Goal: Task Accomplishment & Management: Use online tool/utility

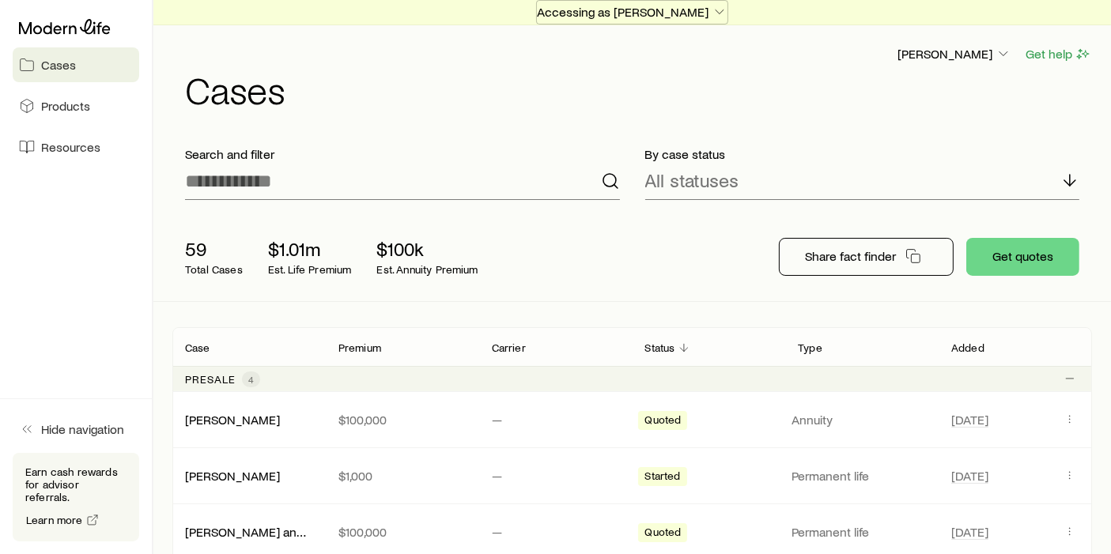
click at [674, 23] on button "Accessing as [PERSON_NAME]" at bounding box center [632, 12] width 192 height 25
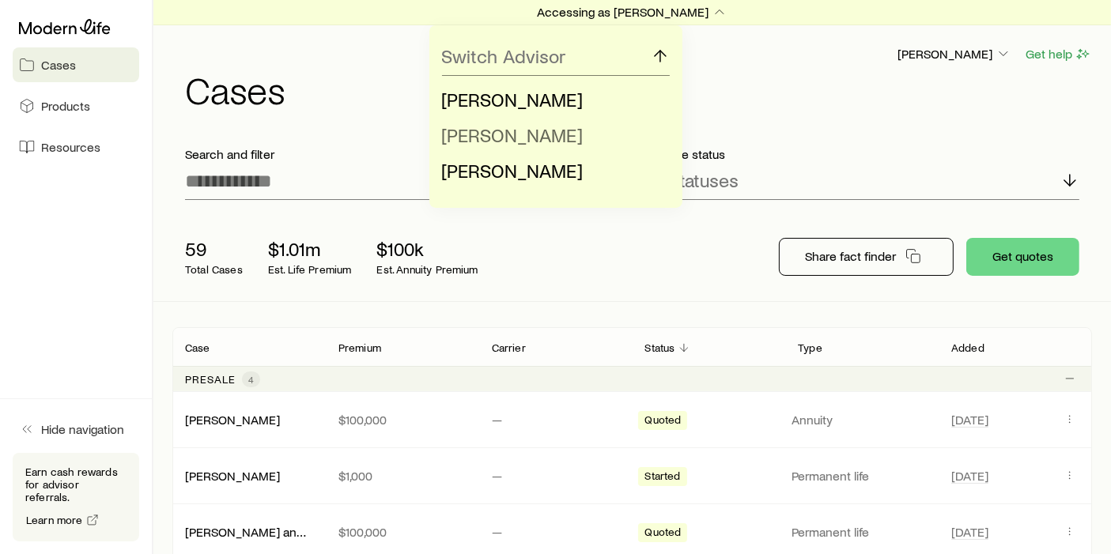
click at [582, 132] on li "[PERSON_NAME]" at bounding box center [551, 136] width 218 height 36
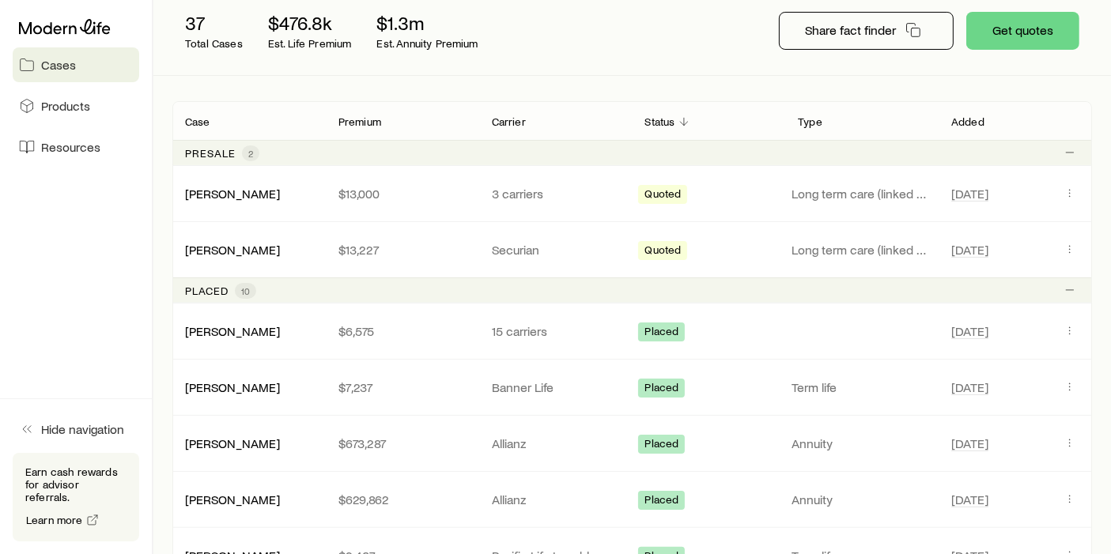
scroll to position [235, 0]
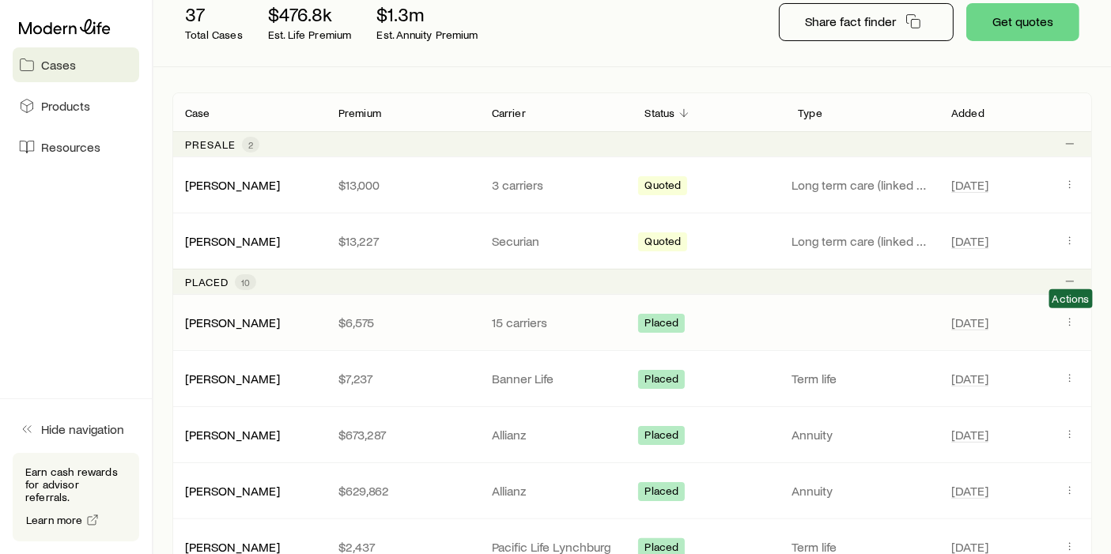
click at [1063, 328] on span "Client cases" at bounding box center [1069, 322] width 19 height 15
click at [1066, 327] on icon "Client cases" at bounding box center [1069, 321] width 13 height 13
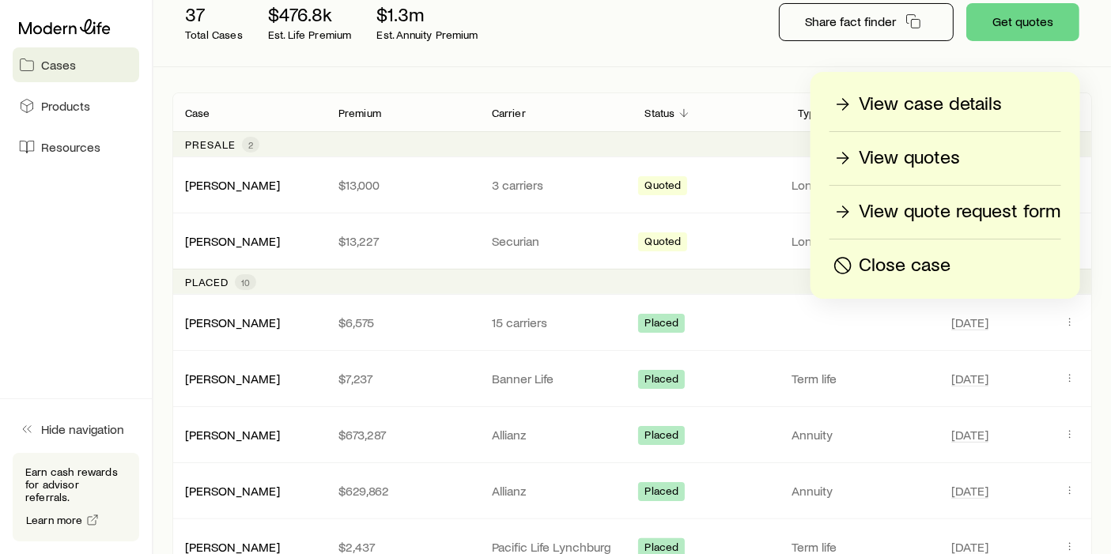
click at [957, 123] on div "View case details View quotes View quote request form Close case" at bounding box center [945, 185] width 270 height 227
click at [961, 117] on p "View case details" at bounding box center [930, 104] width 143 height 25
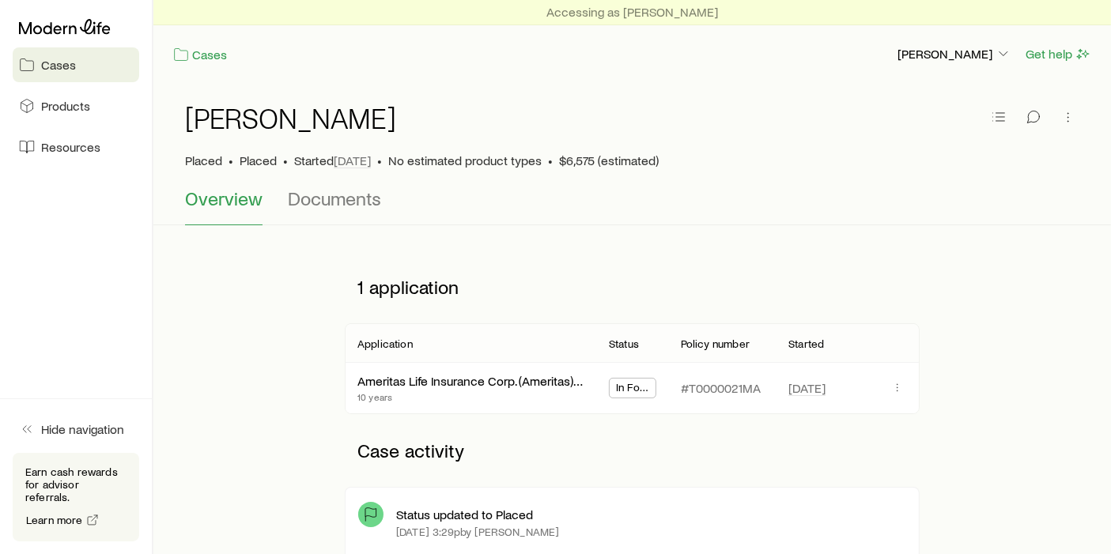
click at [633, 385] on span "In Force" at bounding box center [632, 389] width 33 height 17
click at [346, 203] on span "Documents" at bounding box center [334, 198] width 93 height 22
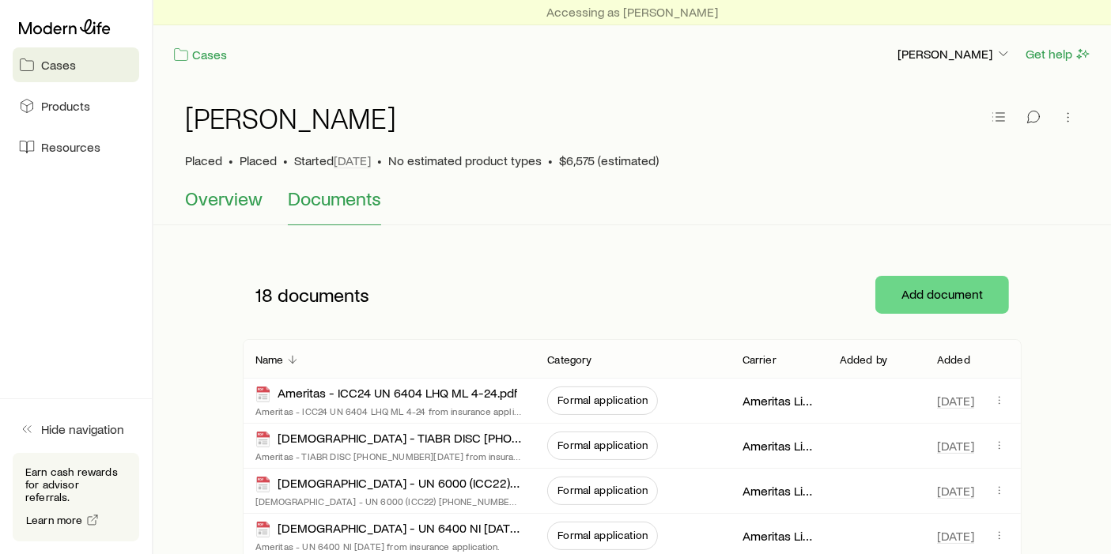
click at [251, 217] on button "Overview" at bounding box center [223, 206] width 77 height 38
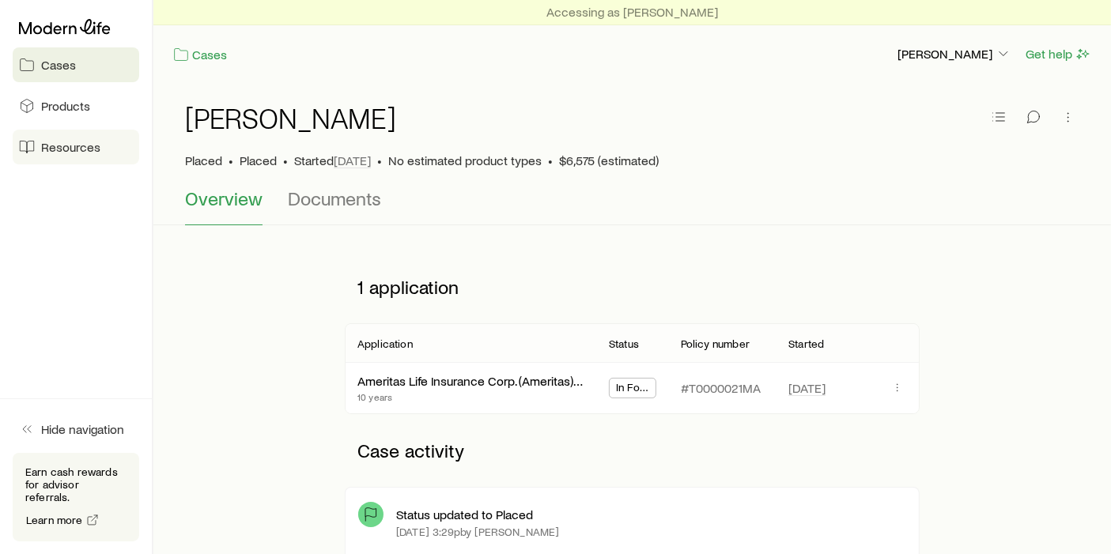
click at [61, 136] on link "Resources" at bounding box center [76, 147] width 127 height 35
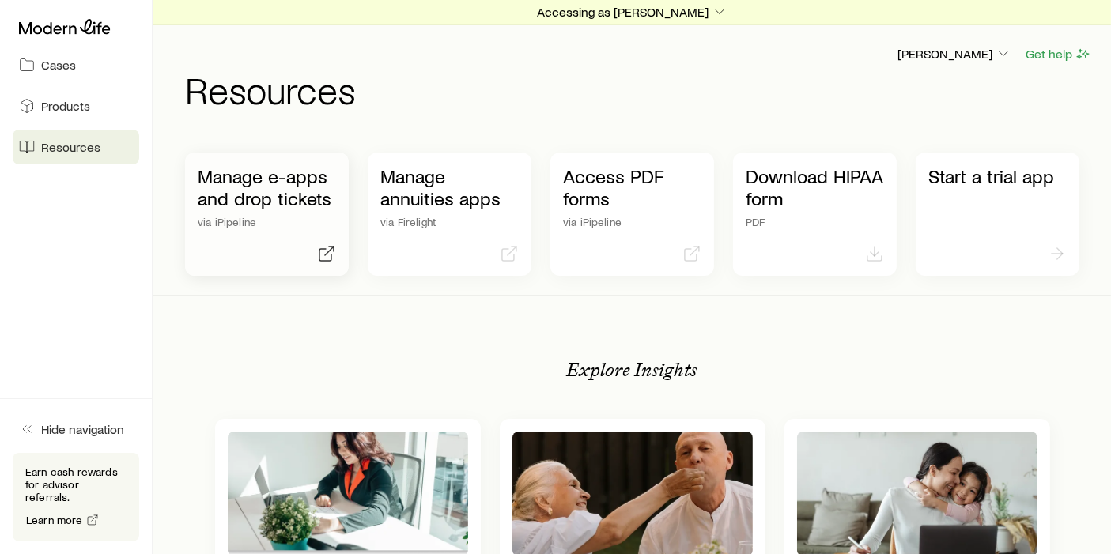
click at [278, 178] on p "Manage e-apps and drop tickets" at bounding box center [267, 187] width 138 height 44
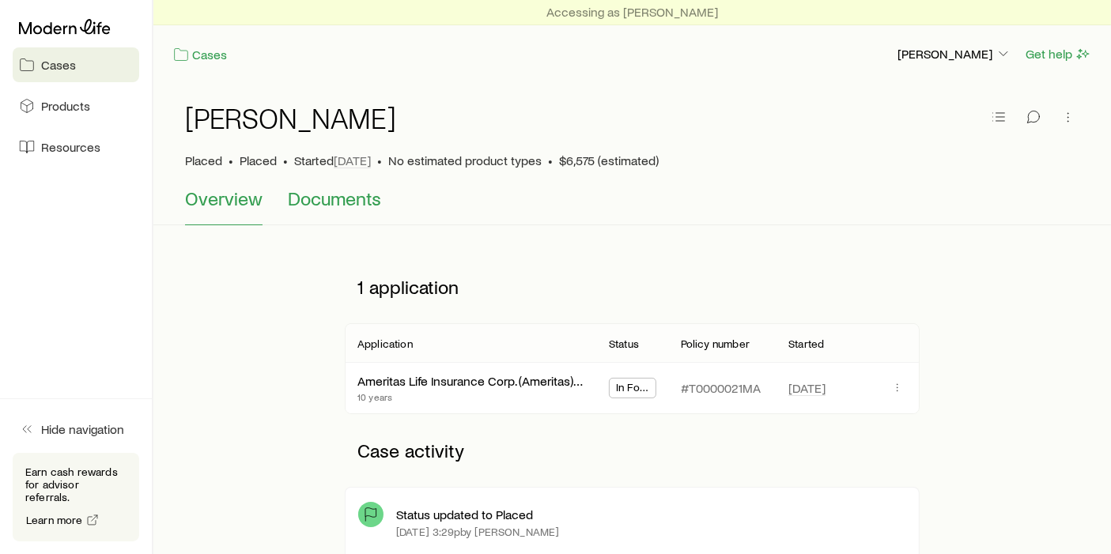
click at [334, 215] on button "Documents" at bounding box center [334, 206] width 93 height 38
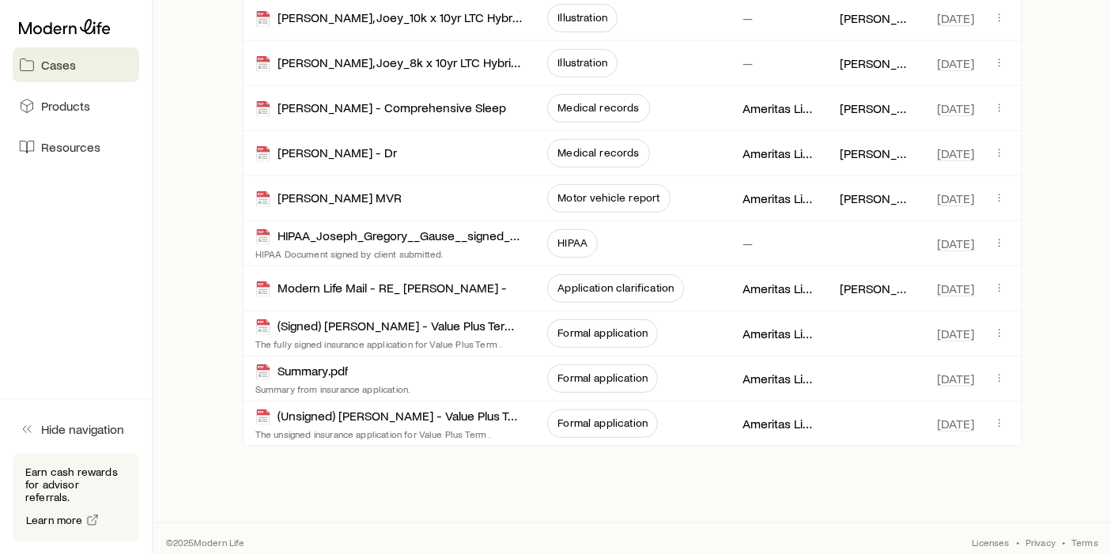
scroll to position [745, 0]
click at [592, 370] on span "Formal application" at bounding box center [602, 376] width 90 height 13
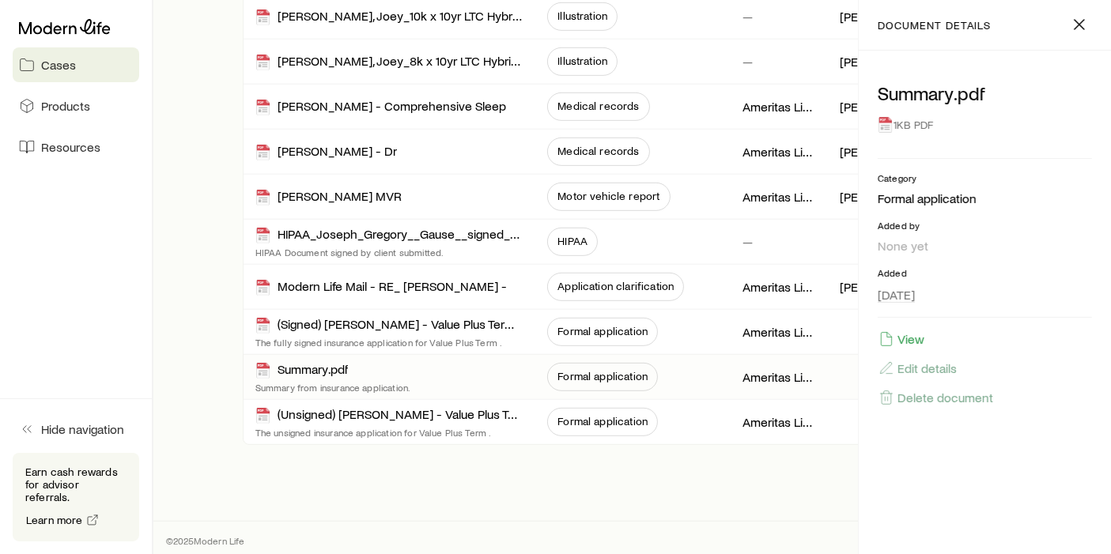
click at [892, 129] on icon at bounding box center [886, 125] width 16 height 16
click at [912, 338] on button "View" at bounding box center [901, 338] width 47 height 17
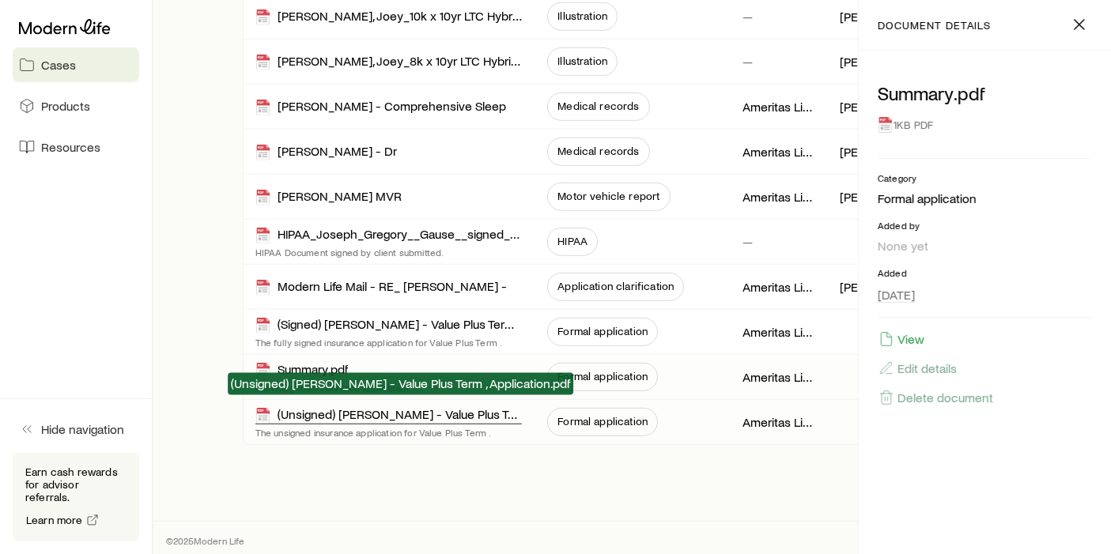
click at [440, 406] on div "(Unsigned) [PERSON_NAME] - Value Plus Term , Application.pdf" at bounding box center [388, 415] width 267 height 18
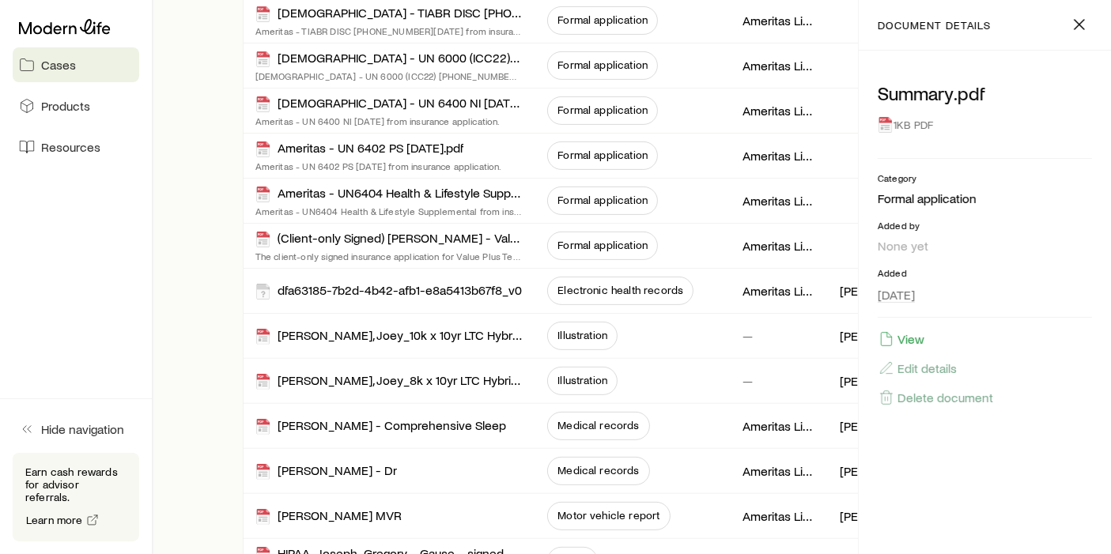
scroll to position [0, 0]
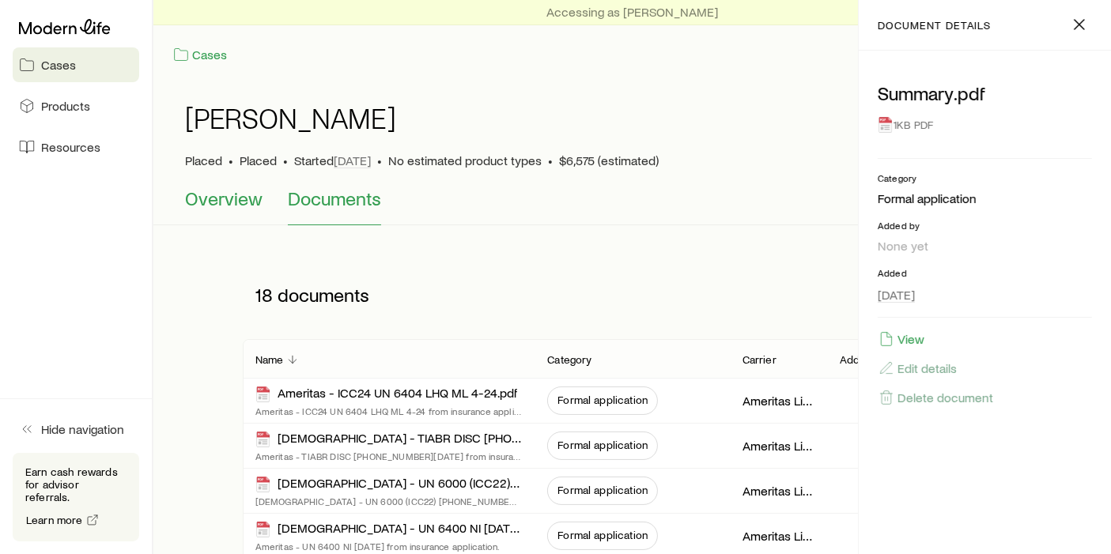
click at [223, 198] on span "Overview" at bounding box center [223, 198] width 77 height 22
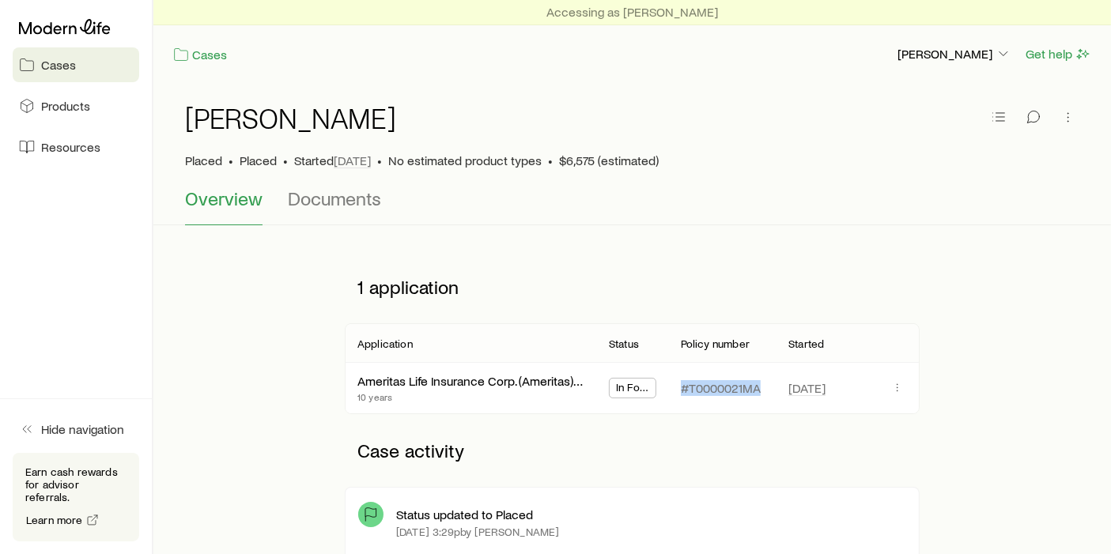
drag, startPoint x: 766, startPoint y: 387, endPoint x: 684, endPoint y: 391, distance: 82.3
click at [684, 391] on div "#T0000021MA" at bounding box center [722, 388] width 108 height 51
copy p "#T0000021MA"
click at [905, 393] on span at bounding box center [897, 388] width 19 height 15
click at [902, 392] on button "button" at bounding box center [897, 387] width 19 height 19
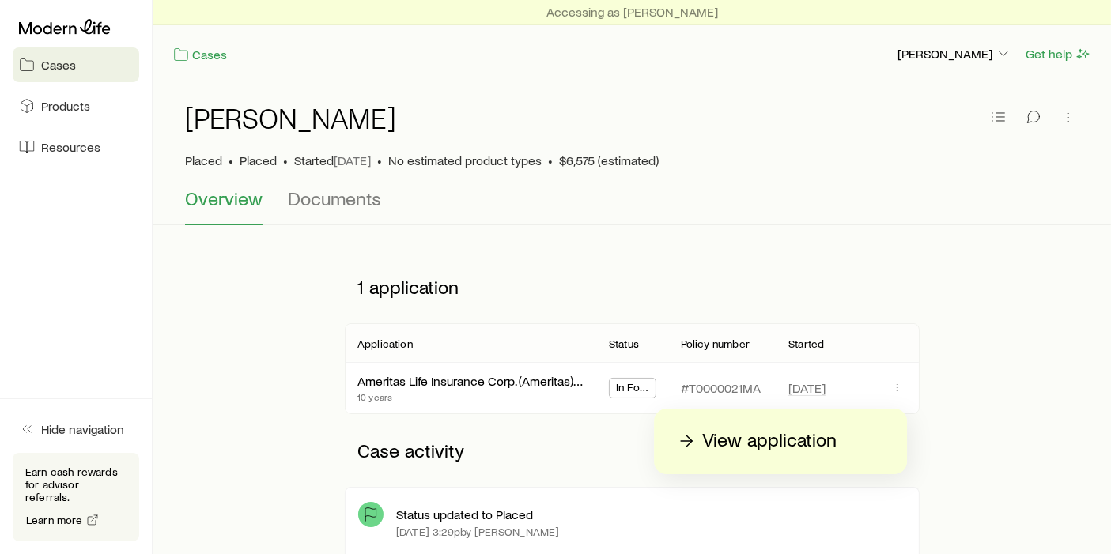
click at [806, 435] on p "View application" at bounding box center [769, 441] width 134 height 25
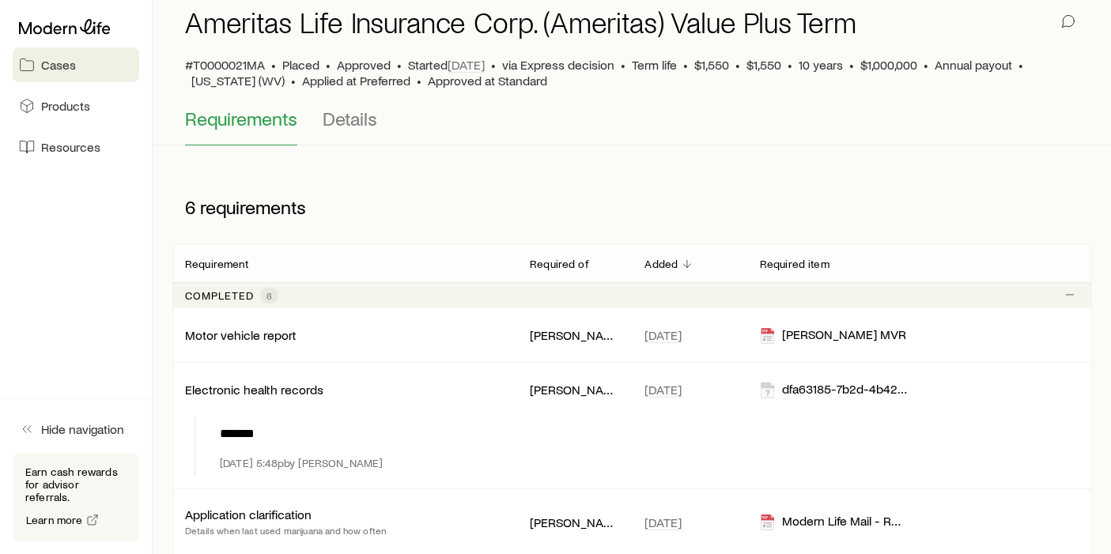
scroll to position [95, 0]
click at [361, 121] on span "Details" at bounding box center [350, 119] width 55 height 22
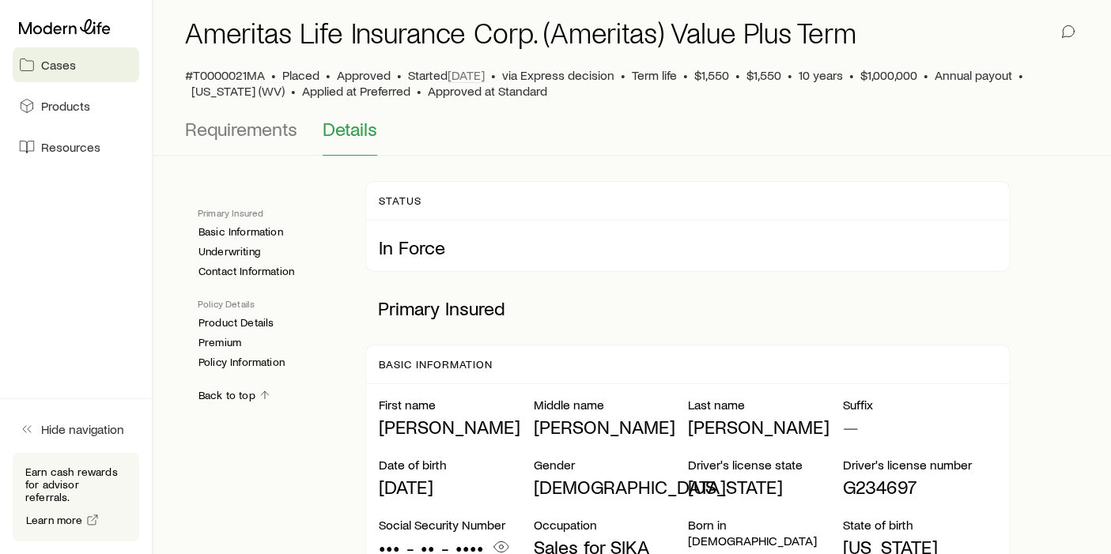
scroll to position [88, 0]
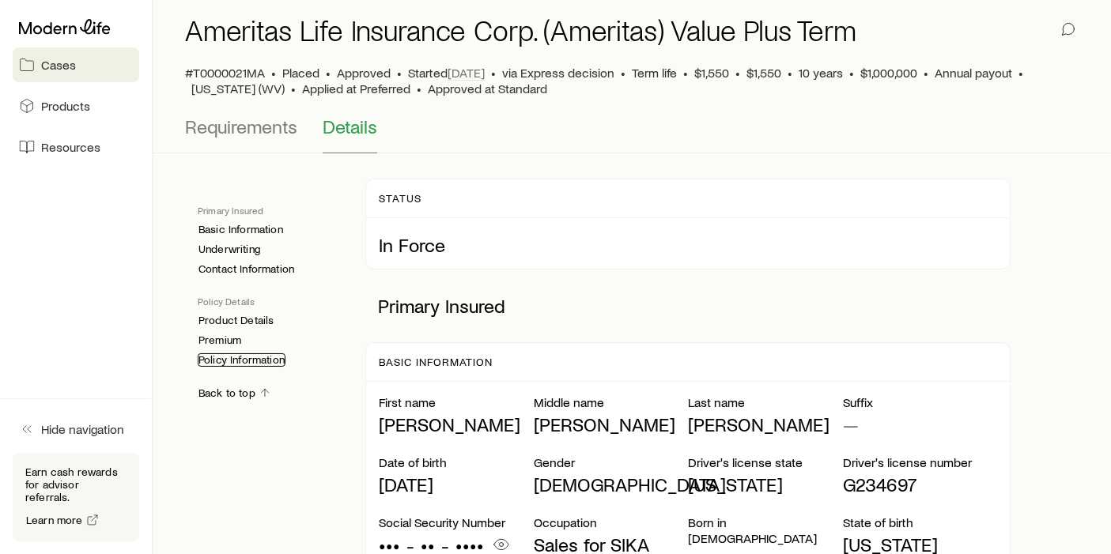
click at [260, 358] on link "Policy Information" at bounding box center [242, 359] width 88 height 13
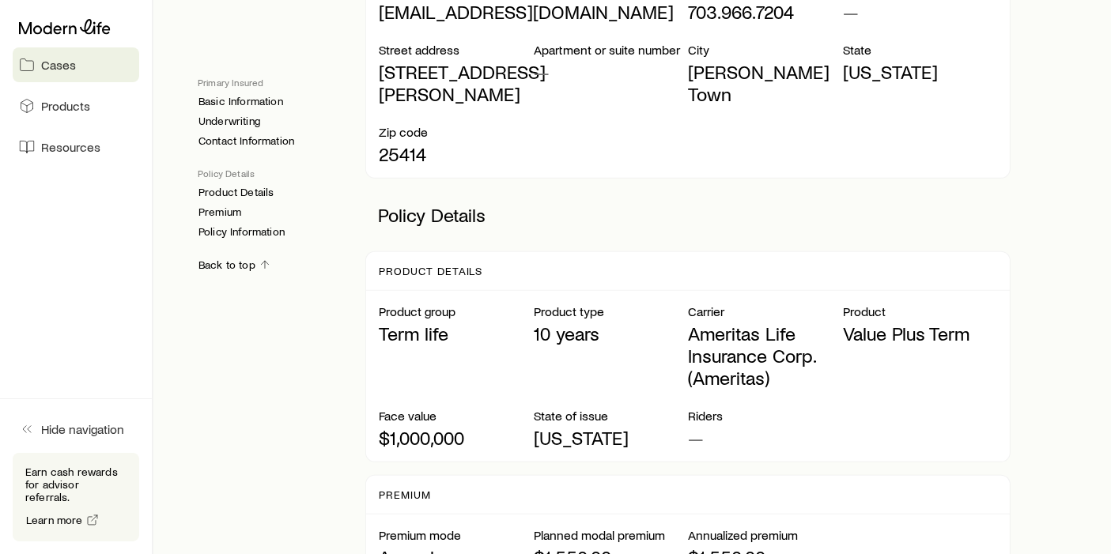
scroll to position [982, 0]
